Goal: Task Accomplishment & Management: Complete application form

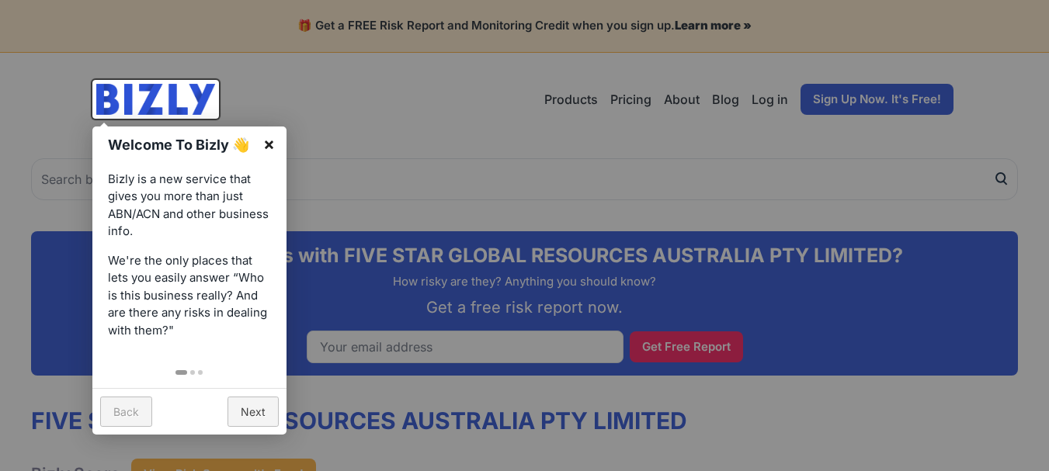
click at [269, 138] on link "×" at bounding box center [268, 144] width 35 height 35
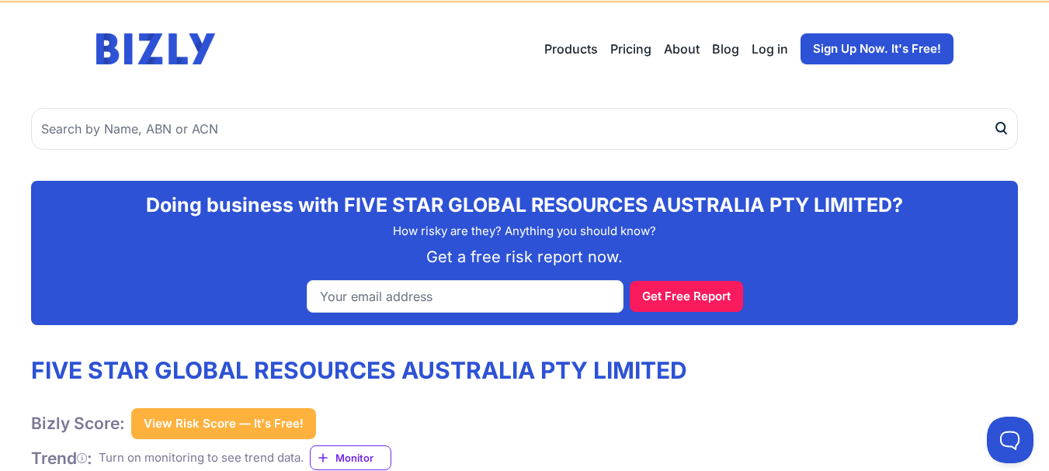
scroll to position [78, 0]
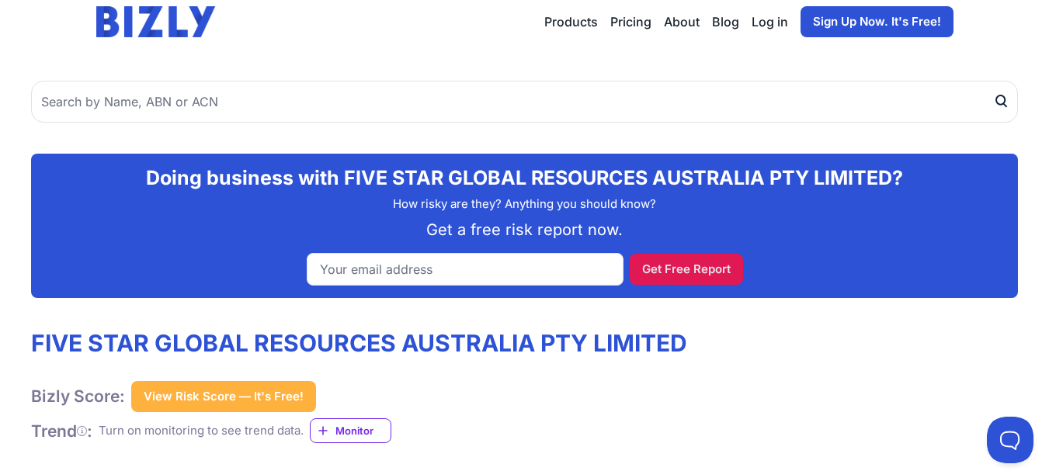
click at [656, 266] on button "Get Free Report" at bounding box center [685, 269] width 113 height 31
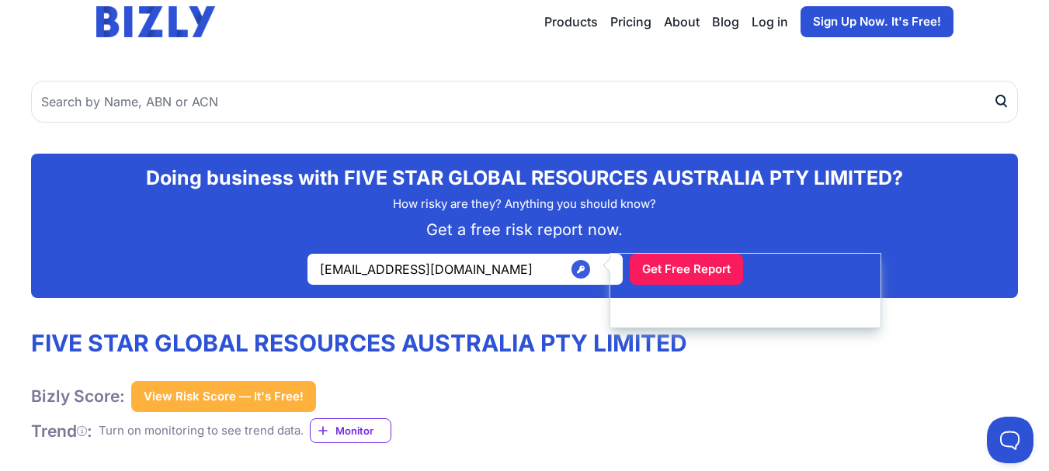
type input "[EMAIL_ADDRESS][DOMAIN_NAME]"
click at [799, 338] on div "FIVE STAR GLOBAL RESOURCES AUSTRALIA PTY LIMITED Bizly Score: View Risk Score —…" at bounding box center [524, 386] width 986 height 114
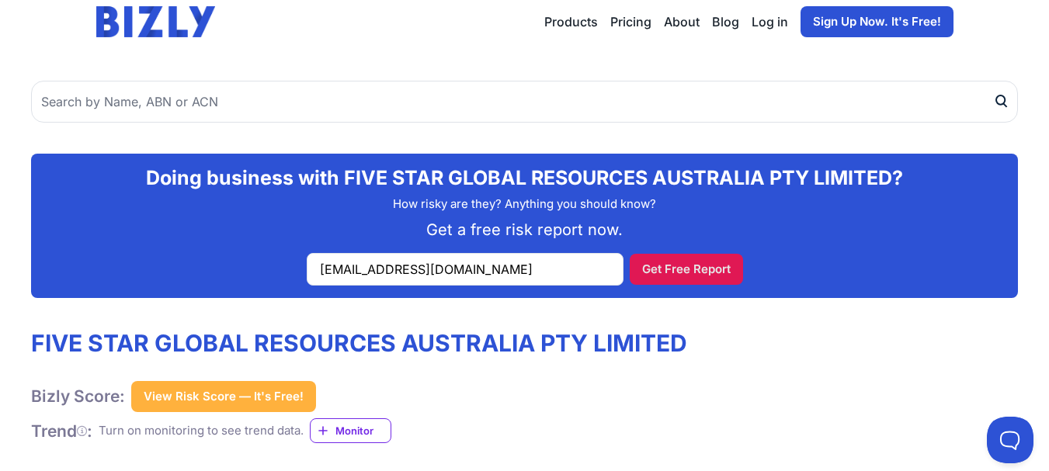
click at [655, 264] on button "Get Free Report" at bounding box center [685, 269] width 113 height 31
click at [650, 263] on button "Get Free Report" at bounding box center [685, 269] width 113 height 31
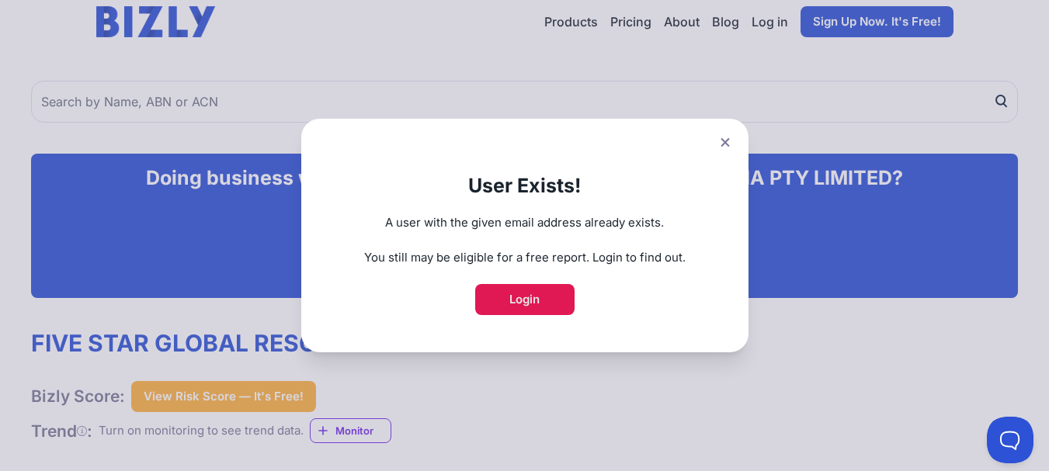
click at [536, 289] on link "Login" at bounding box center [524, 299] width 99 height 31
click at [860, 23] on div "User Exists! A user with the given email address already exists. You still may …" at bounding box center [524, 235] width 1049 height 471
click at [859, 23] on div "User Exists! A user with the given email address already exists. You still may …" at bounding box center [524, 235] width 1049 height 471
click at [729, 141] on icon at bounding box center [724, 142] width 9 height 9
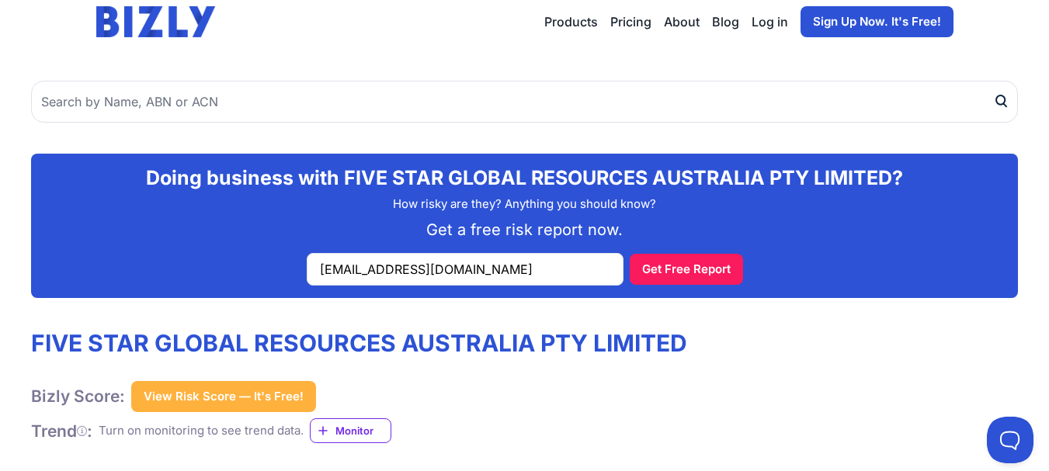
click at [904, 11] on link "Sign Up Now. It's Free!" at bounding box center [876, 21] width 153 height 31
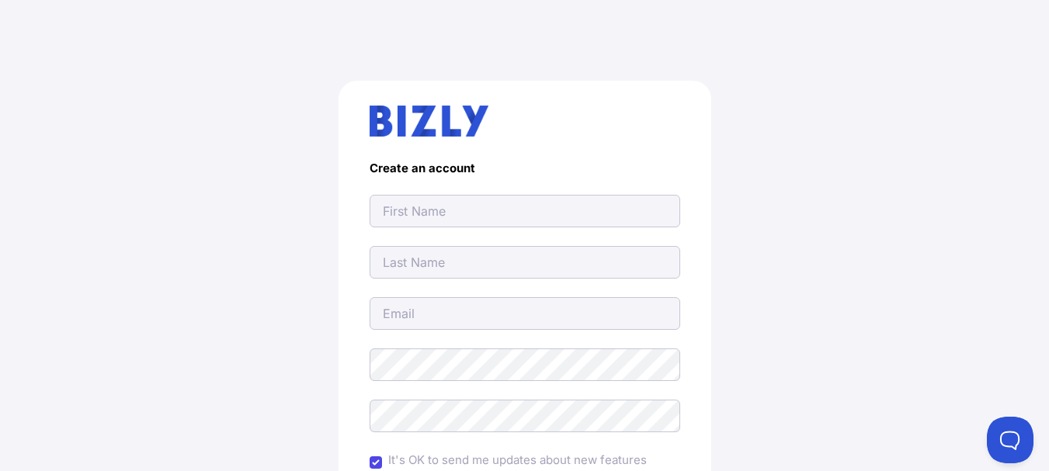
click at [462, 206] on input "text" at bounding box center [524, 211] width 310 height 33
type input "[PERSON_NAME]"
click at [432, 244] on form "Create an account [GEOGRAPHIC_DATA] It's OK to send me updates about new featur…" at bounding box center [524, 382] width 310 height 442
click at [434, 255] on input "text" at bounding box center [524, 262] width 310 height 33
type input "Edathala"
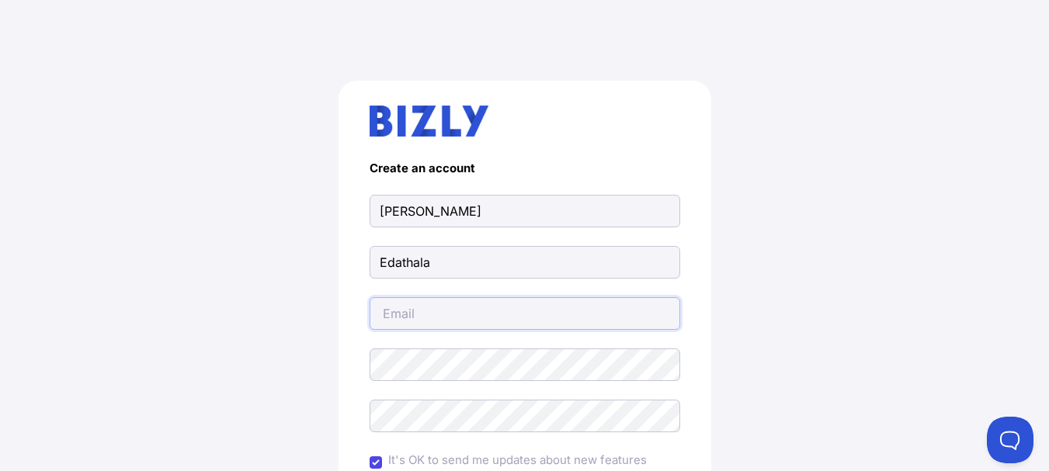
click at [418, 324] on input "email" at bounding box center [524, 313] width 310 height 33
type input "M"
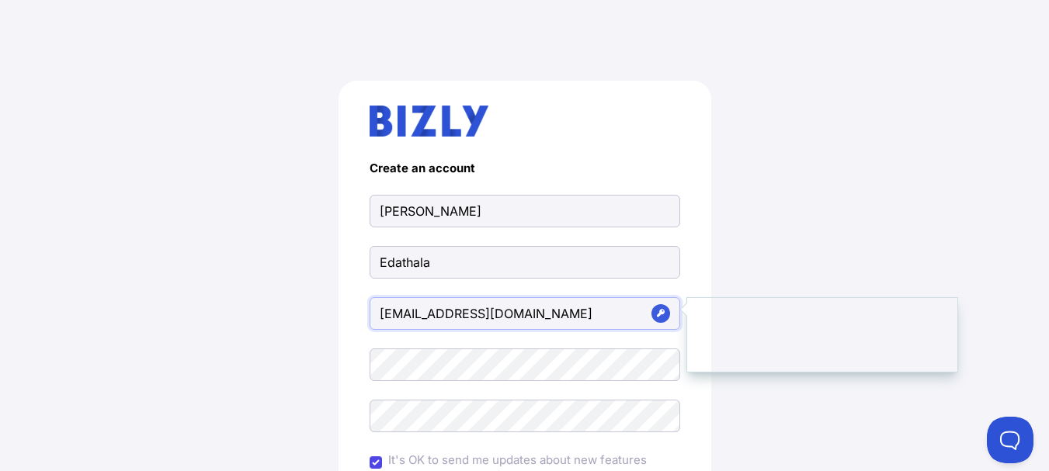
type input "madhusudananedathala@gmail.com"
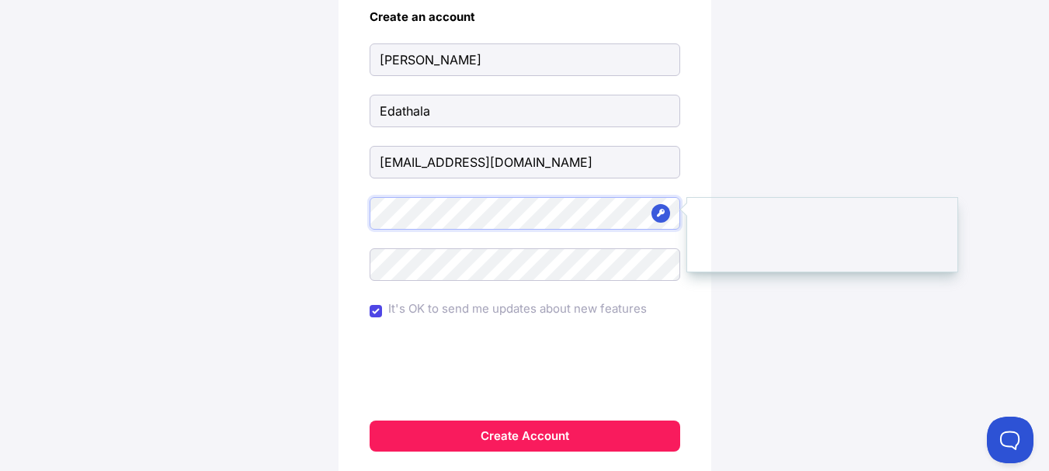
scroll to position [155, 0]
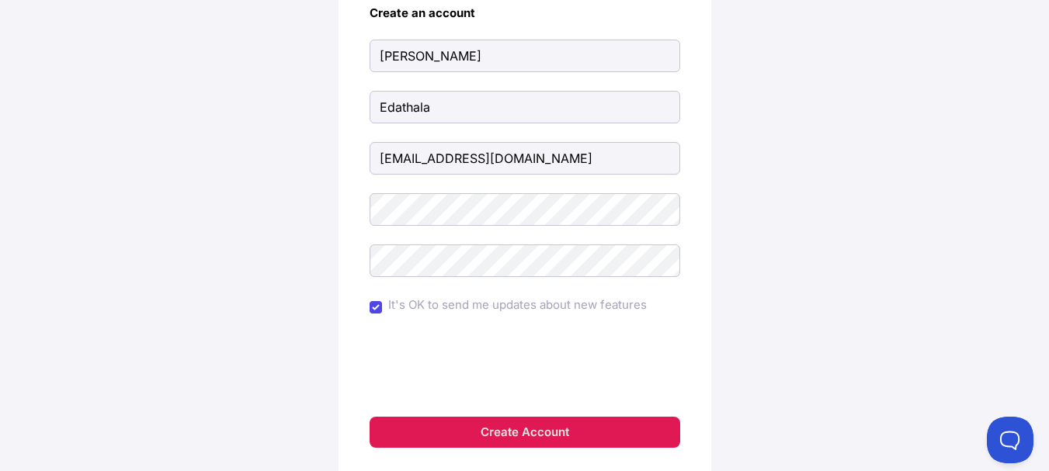
click at [516, 428] on button "Create Account" at bounding box center [524, 432] width 310 height 31
